Goal: Go to known website: Go to known website

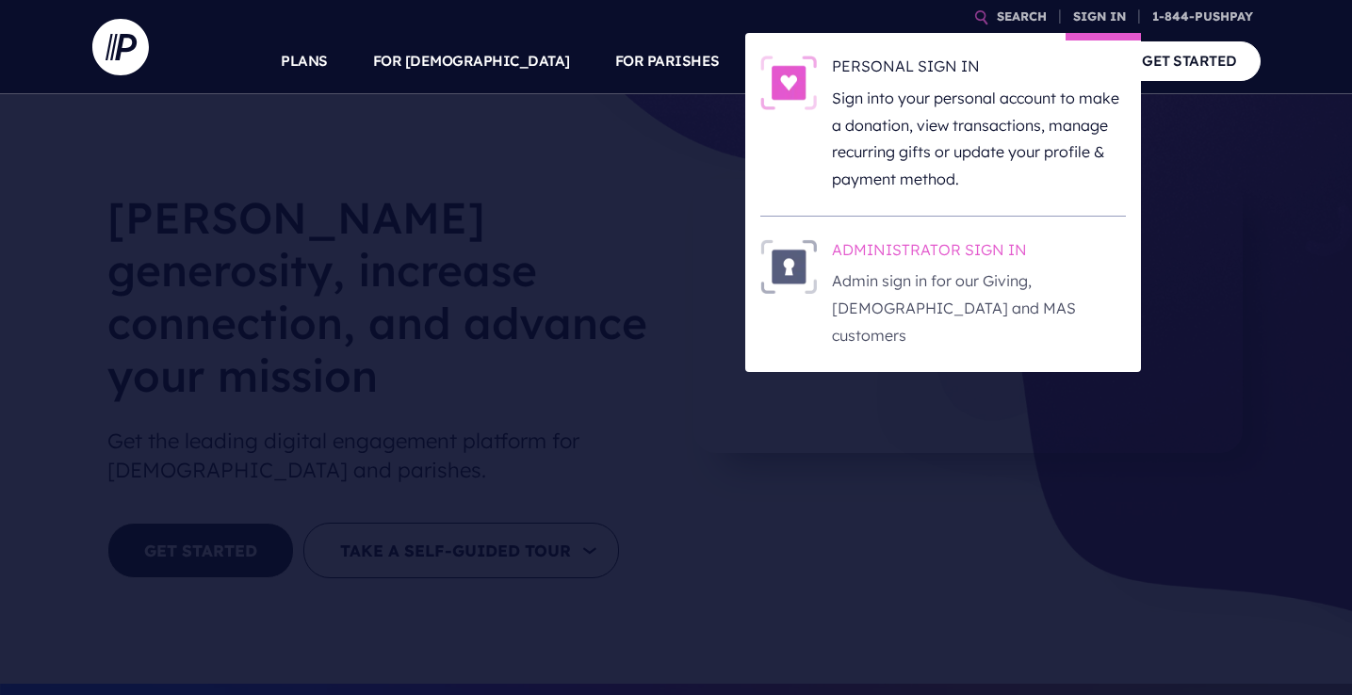
click at [1011, 278] on p "Admin sign in for our Giving, [DEMOGRAPHIC_DATA] and MAS customers" at bounding box center [979, 307] width 294 height 81
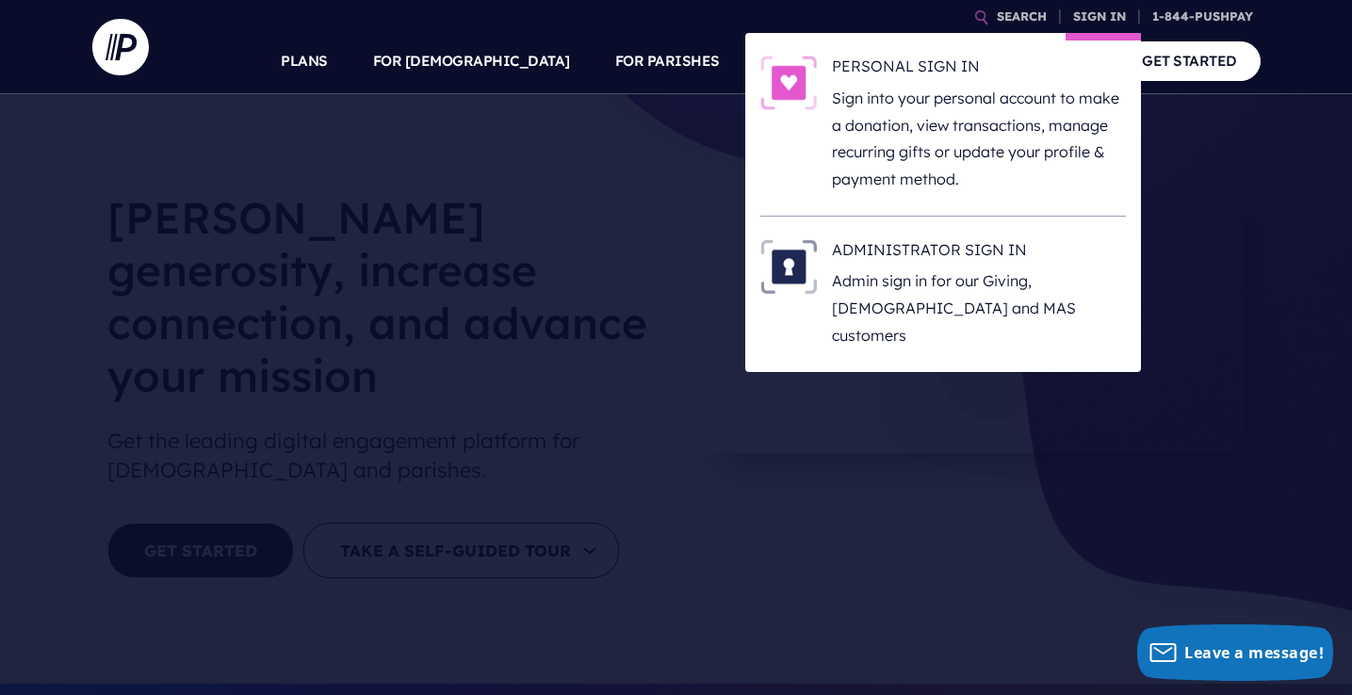
click at [1014, 237] on li "ADMINISTRATOR SIGN IN Admin sign in for our Giving, [DEMOGRAPHIC_DATA] and MAS …" at bounding box center [942, 294] width 365 height 155
click at [1002, 246] on h6 "ADMINISTRATOR SIGN IN" at bounding box center [979, 253] width 294 height 28
